Goal: Information Seeking & Learning: Learn about a topic

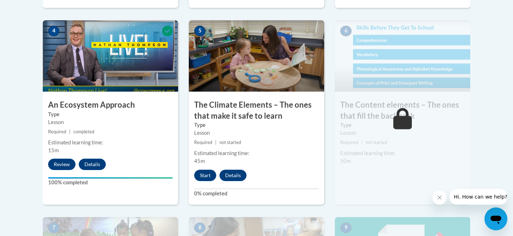
scroll to position [436, 0]
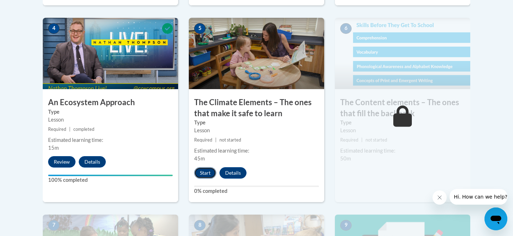
click at [206, 171] on button "Start" at bounding box center [205, 172] width 22 height 11
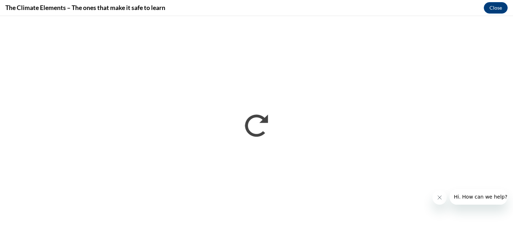
scroll to position [0, 0]
